Goal: Task Accomplishment & Management: Manage account settings

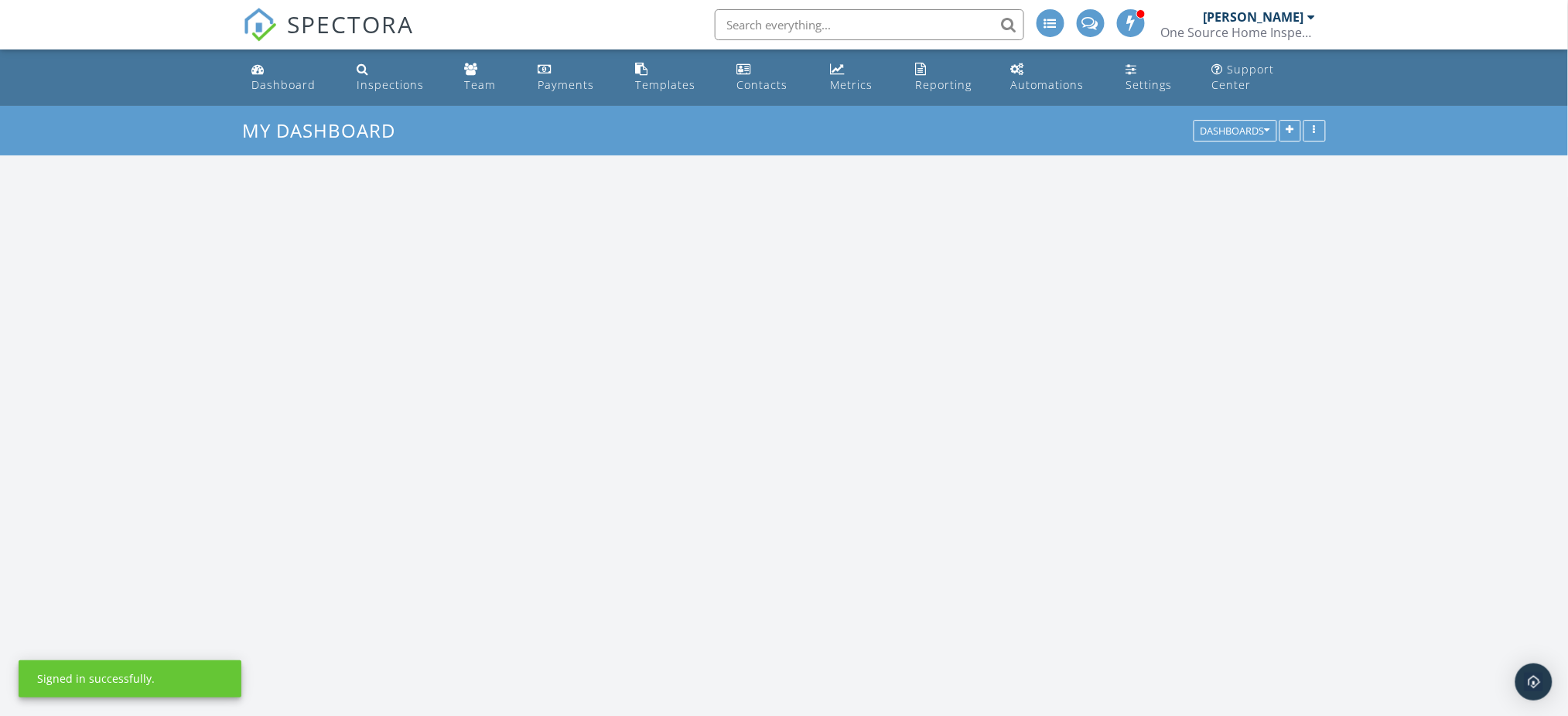
scroll to position [1438, 1601]
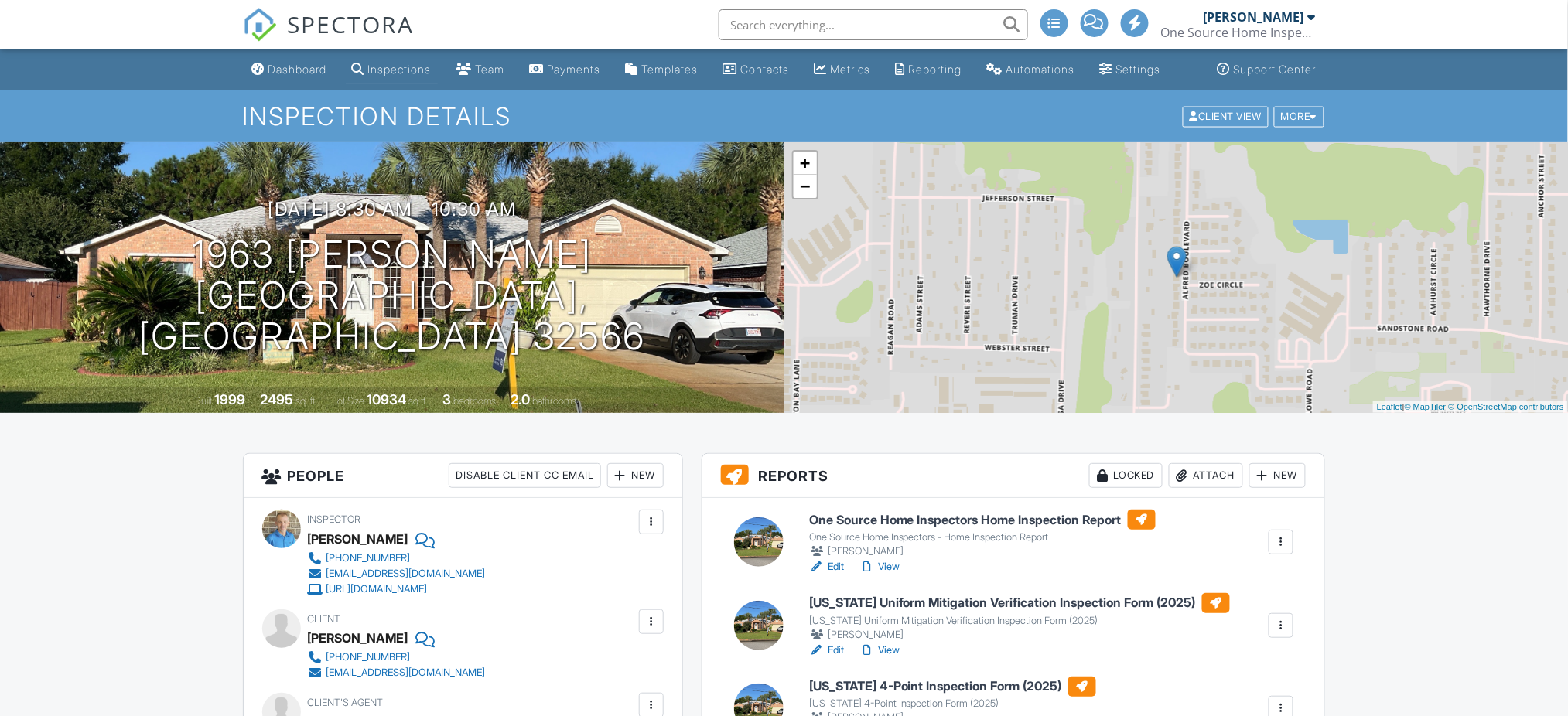
click at [833, 559] on link "Edit" at bounding box center [826, 567] width 34 height 15
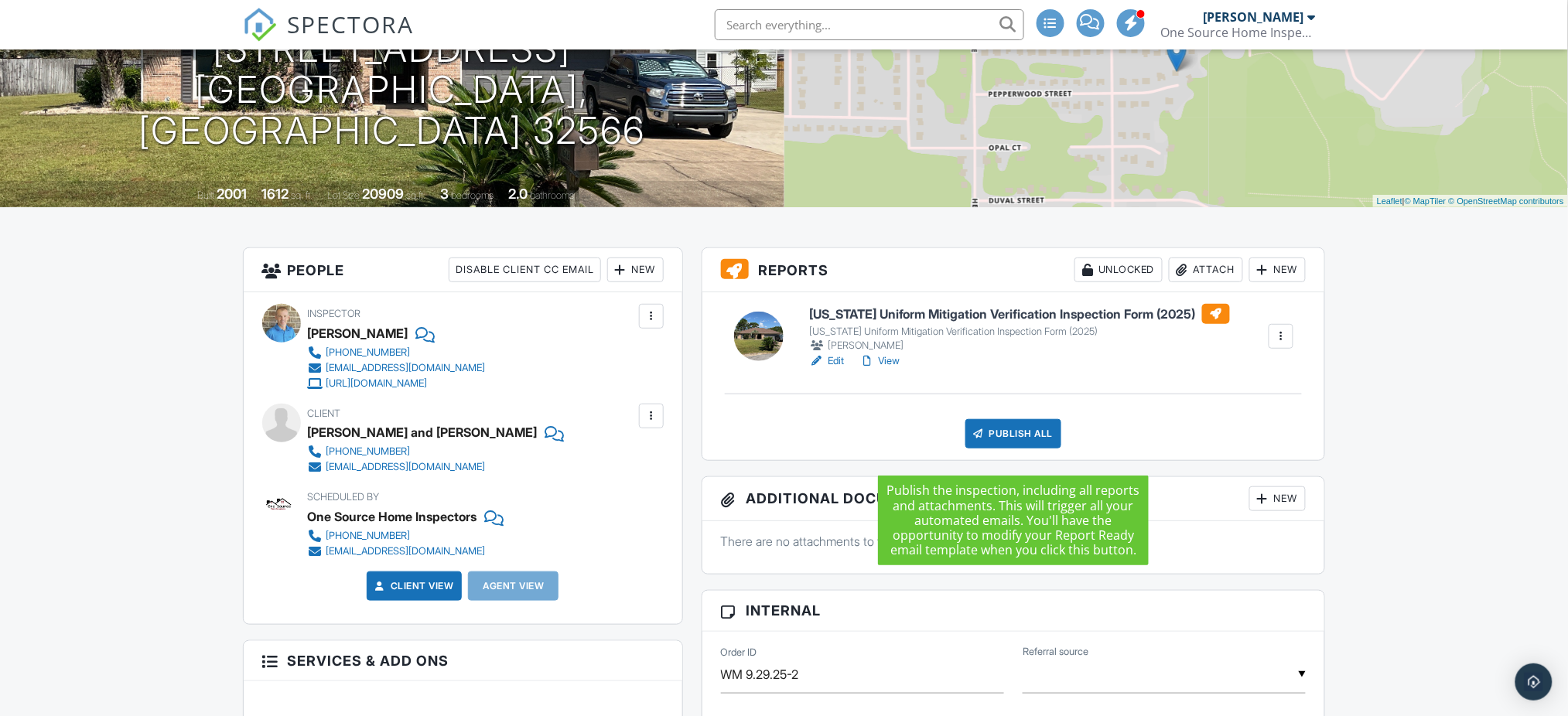
click at [1016, 448] on div "Publish All" at bounding box center [1013, 433] width 97 height 29
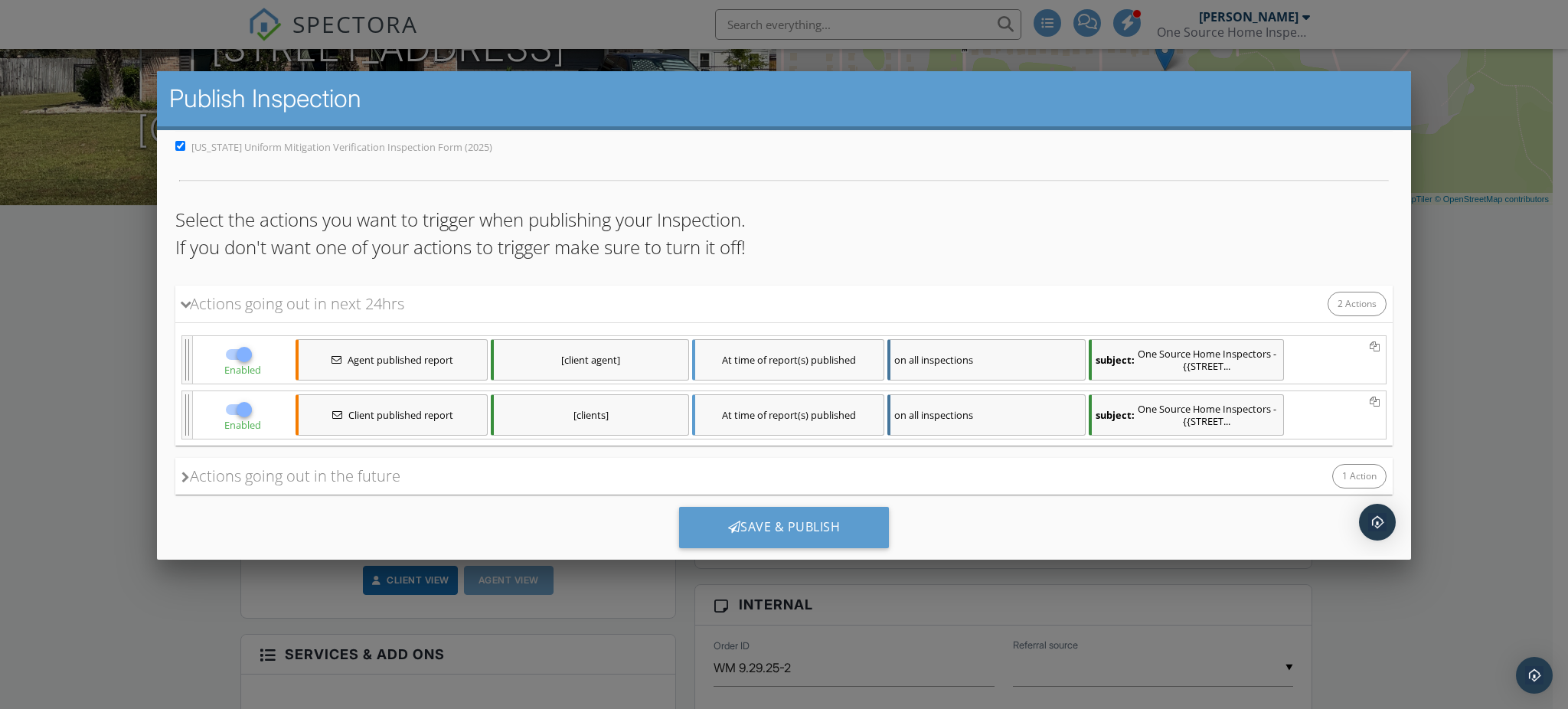
scroll to position [78, 0]
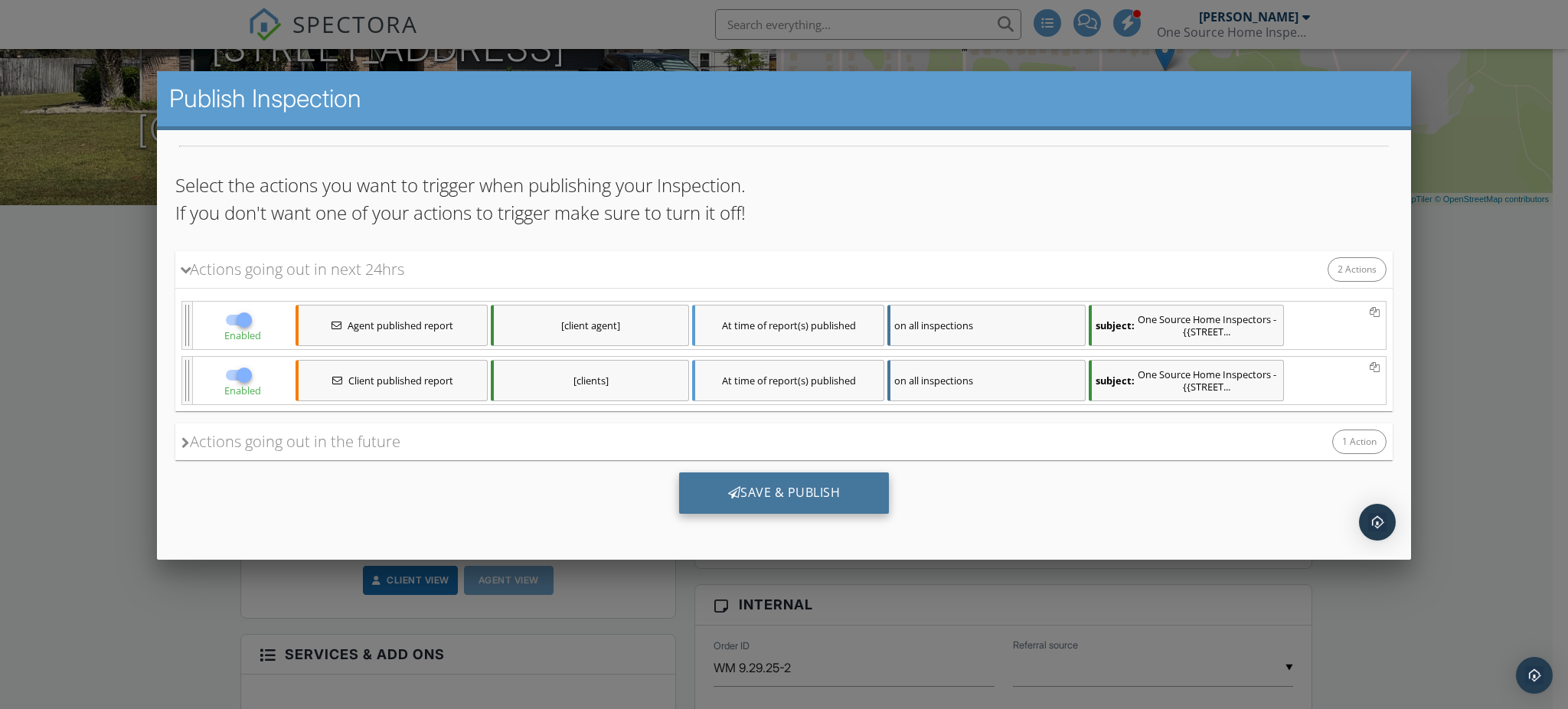
click at [836, 472] on div "Save & Publish" at bounding box center [783, 492] width 210 height 42
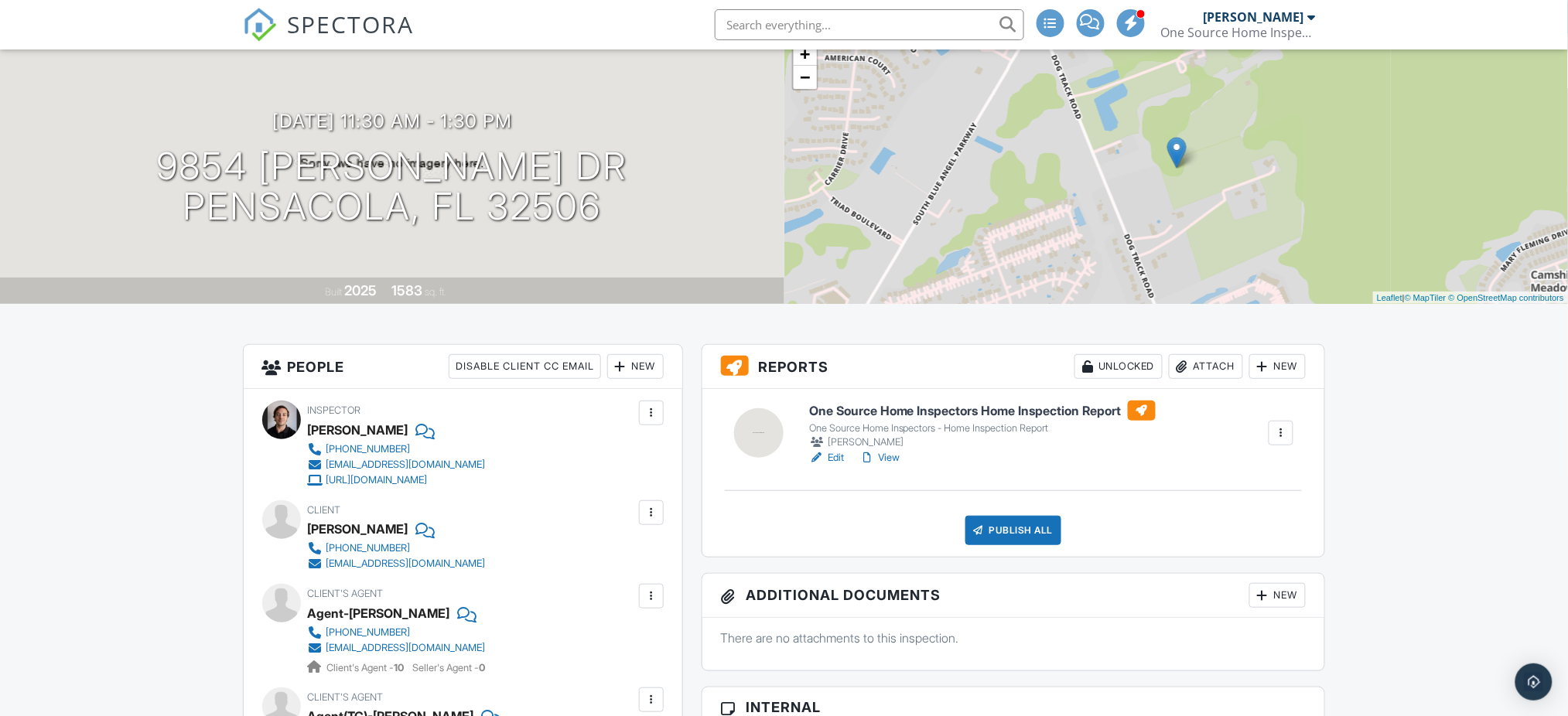
scroll to position [823, 0]
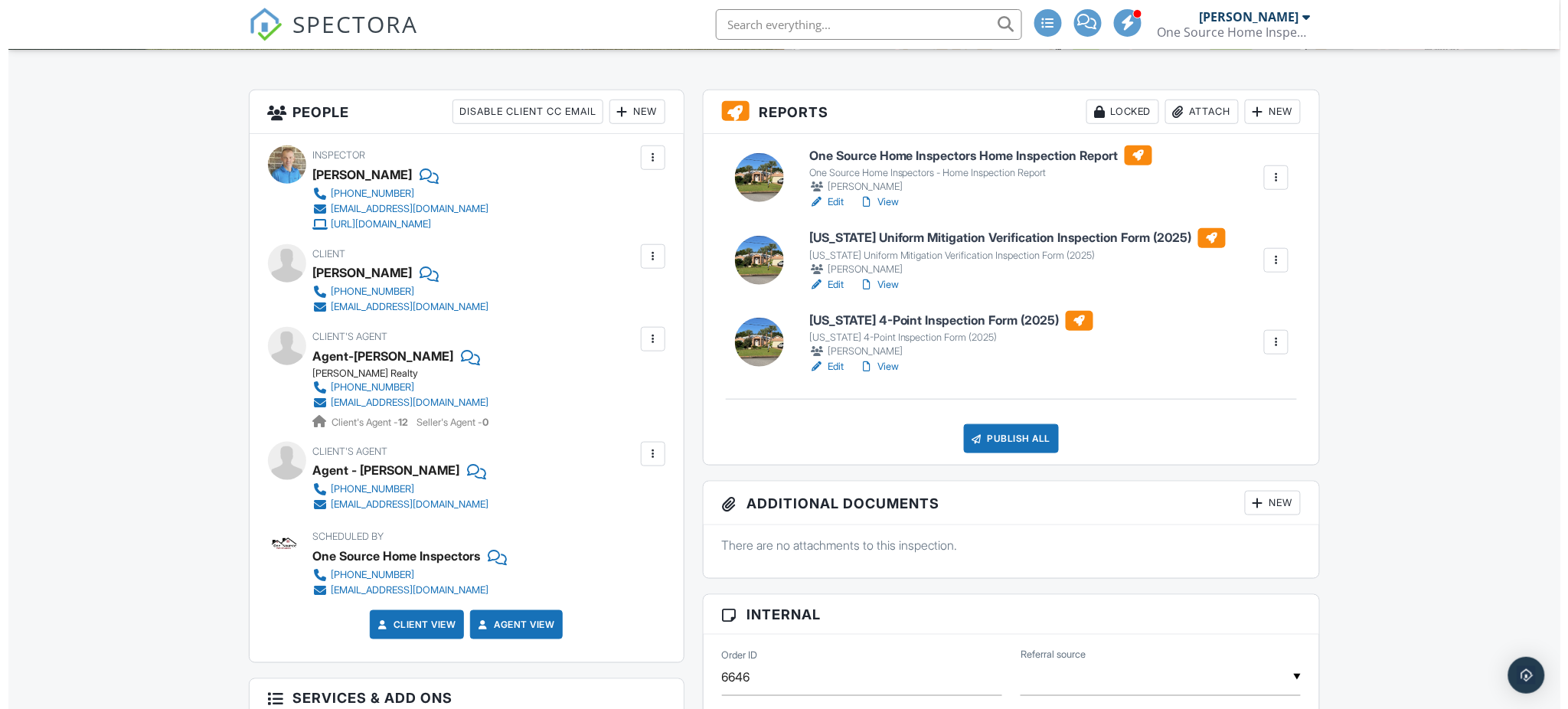
scroll to position [408, 0]
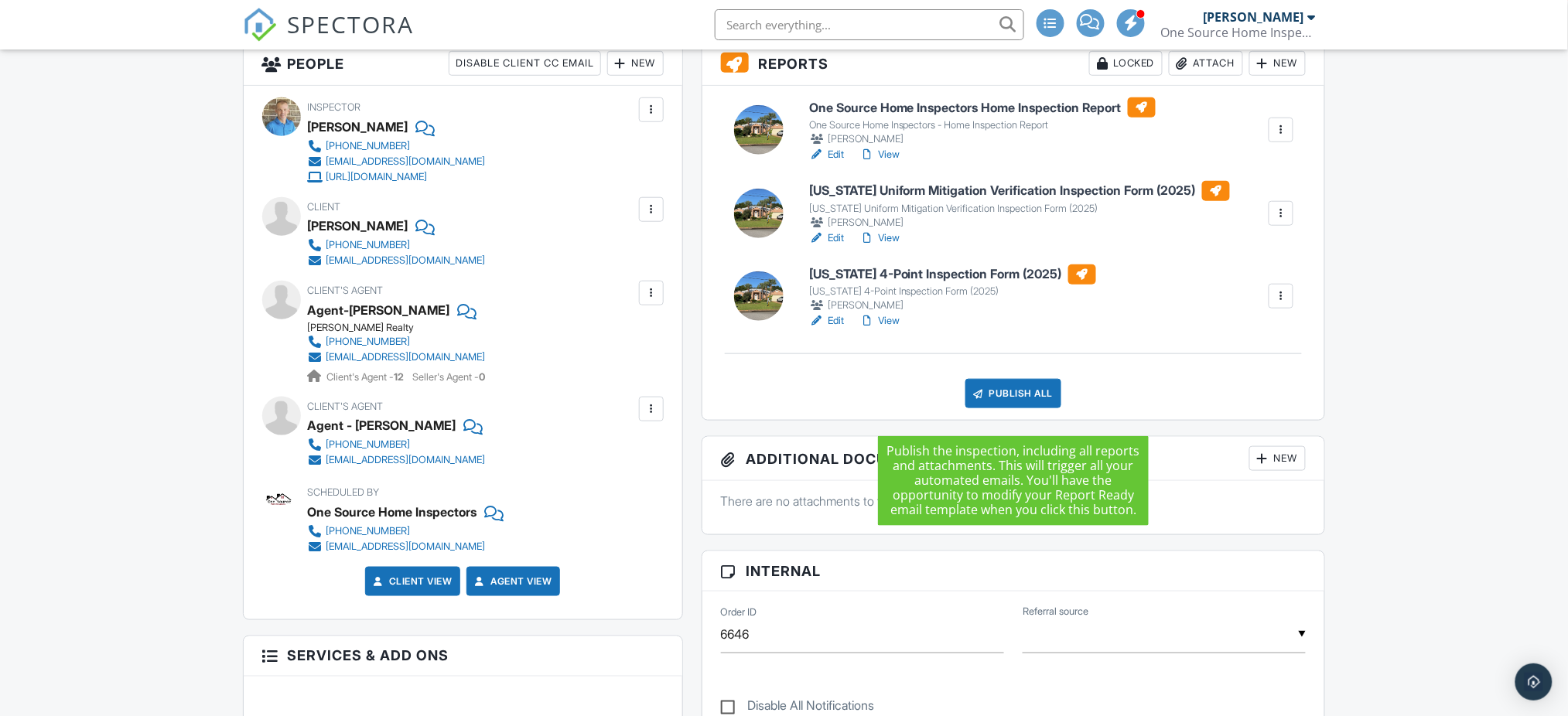
click at [1020, 408] on div "Publish All" at bounding box center [1013, 393] width 97 height 29
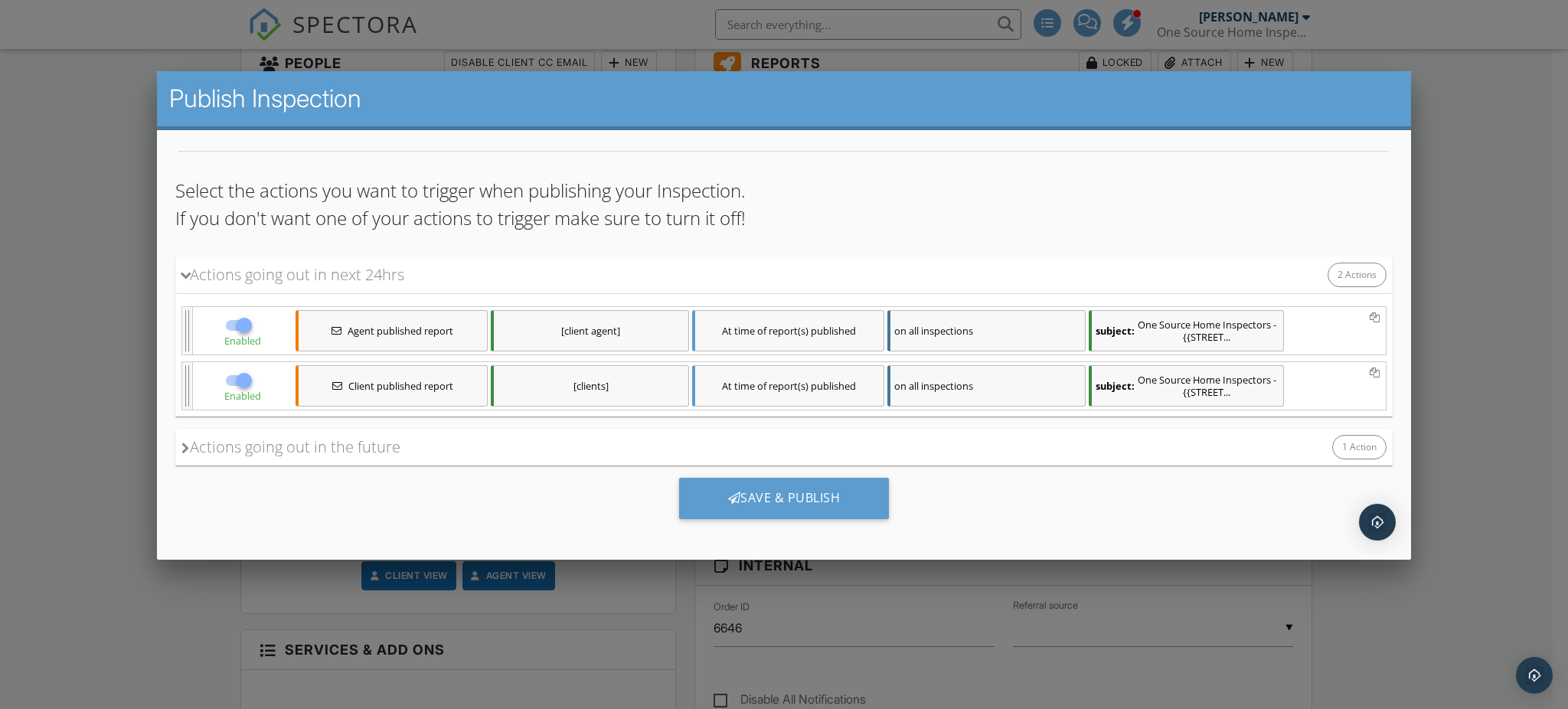
scroll to position [138, 0]
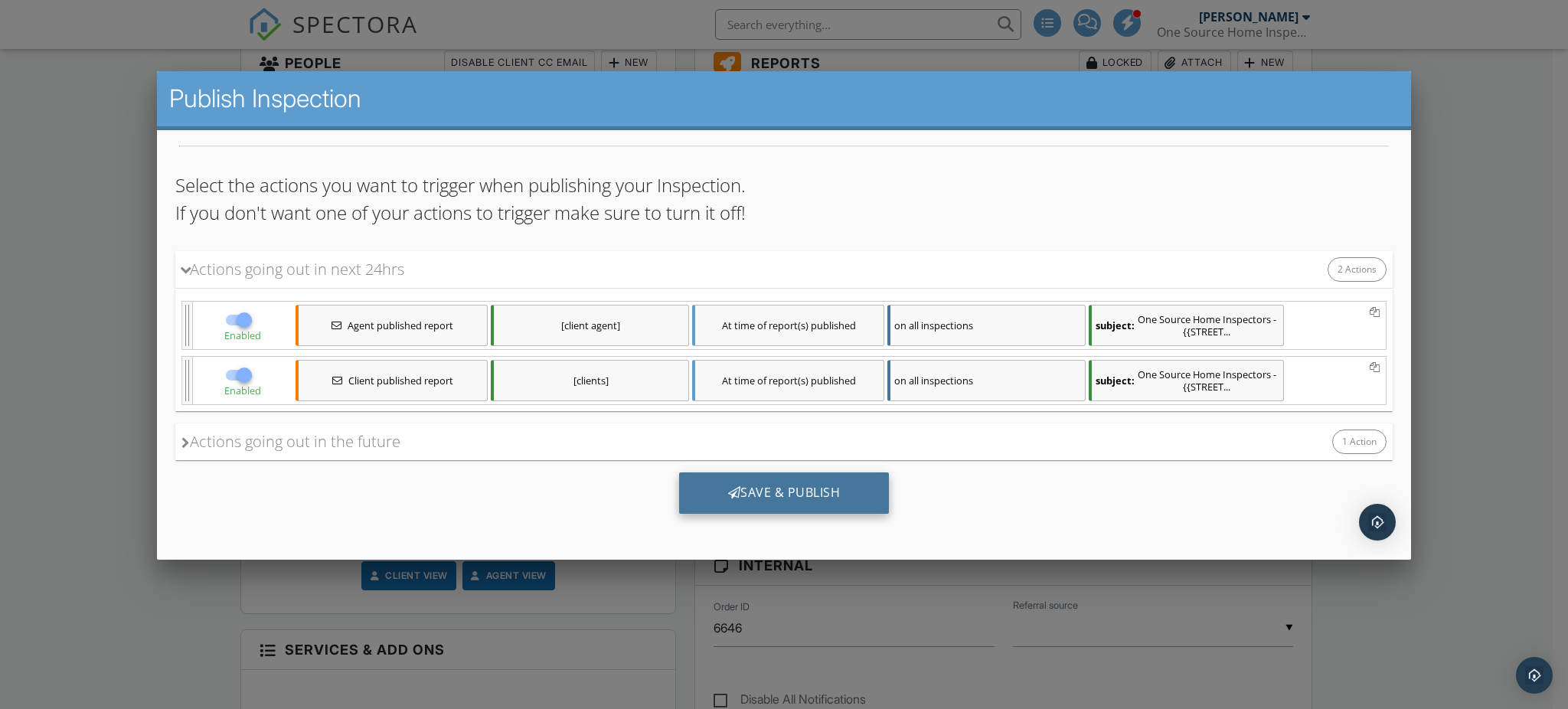
click at [733, 494] on div "Save & Publish" at bounding box center [783, 492] width 210 height 42
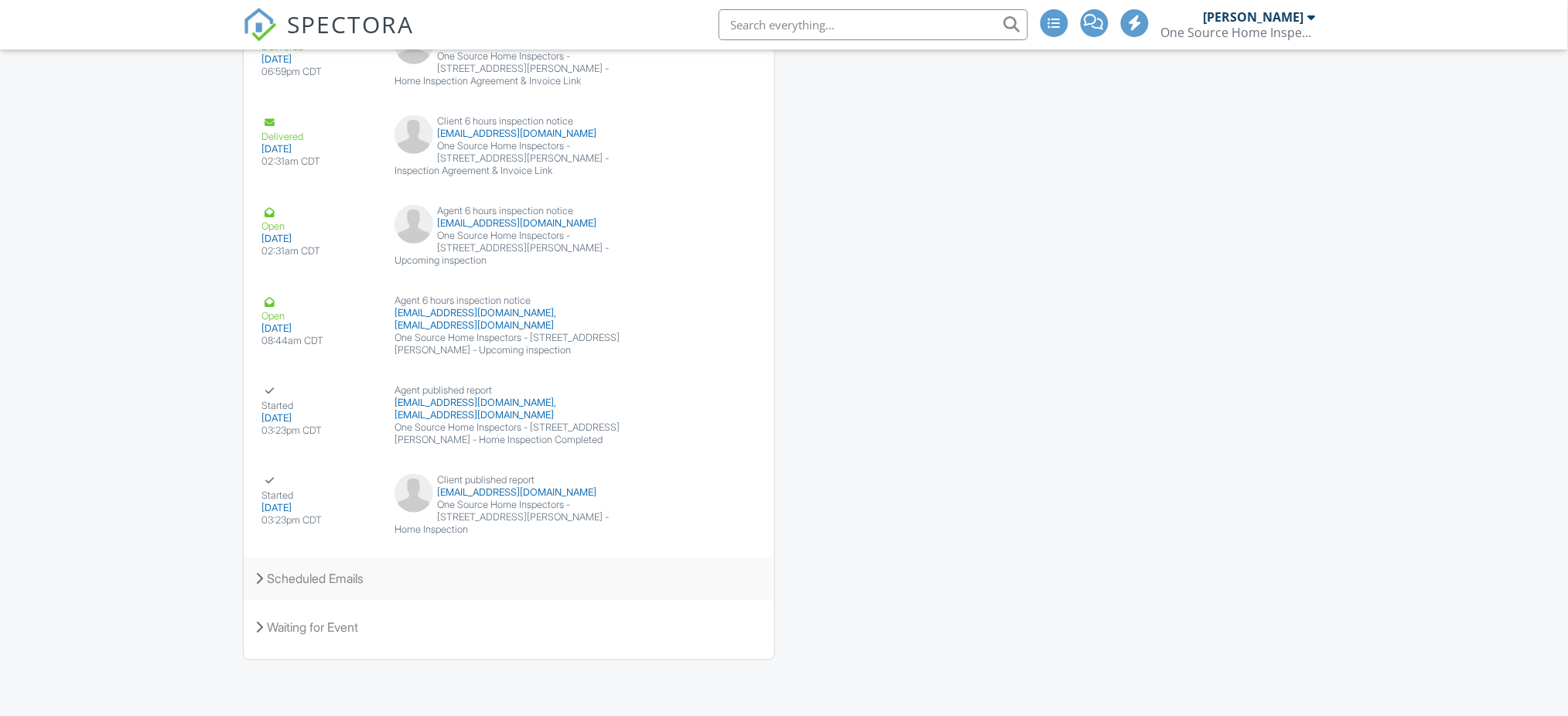
click at [261, 581] on icon at bounding box center [260, 578] width 8 height 13
